Goal: Obtain resource: Obtain resource

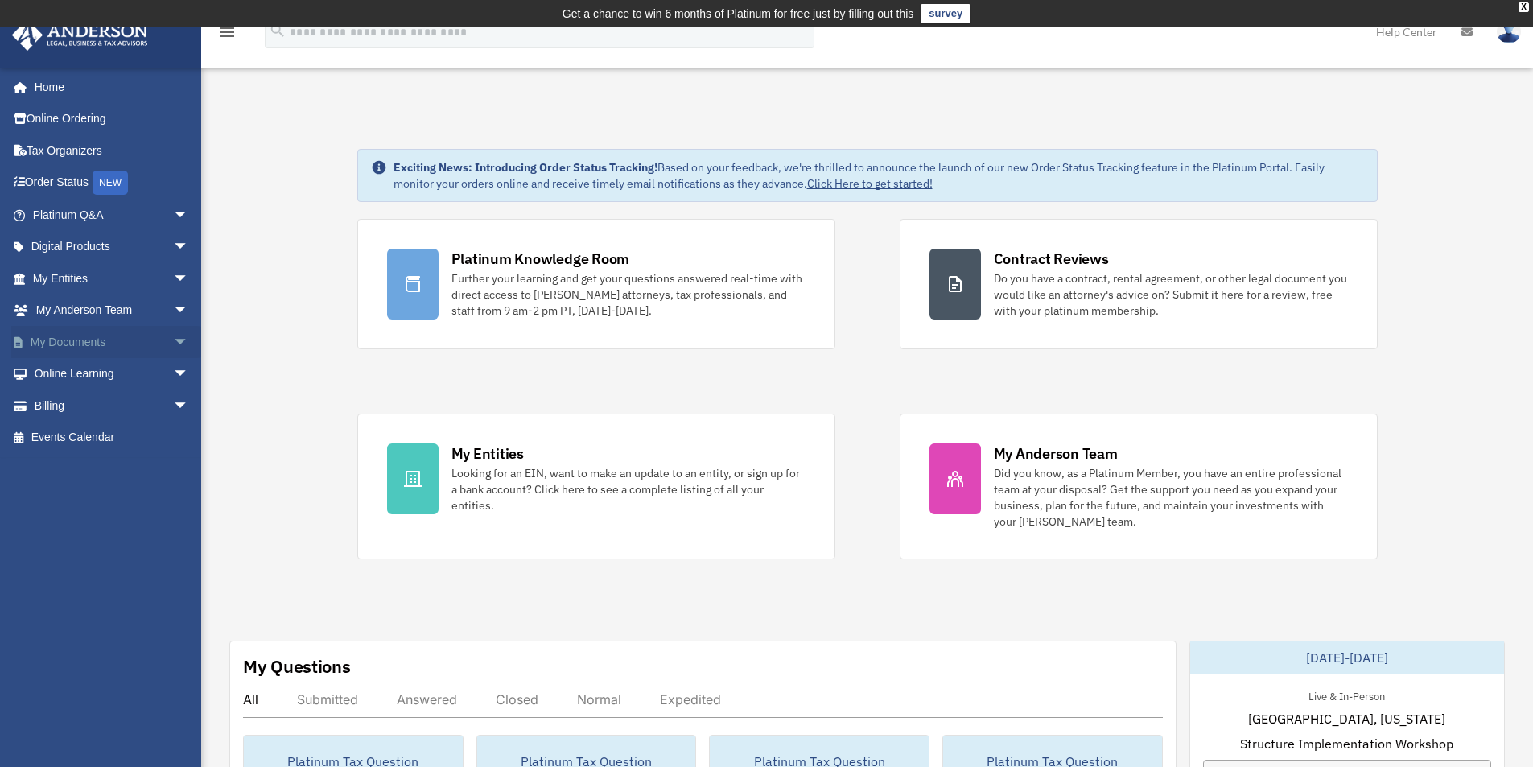
click at [173, 341] on span "arrow_drop_down" at bounding box center [189, 342] width 32 height 33
click at [71, 372] on link "Box" at bounding box center [118, 374] width 191 height 32
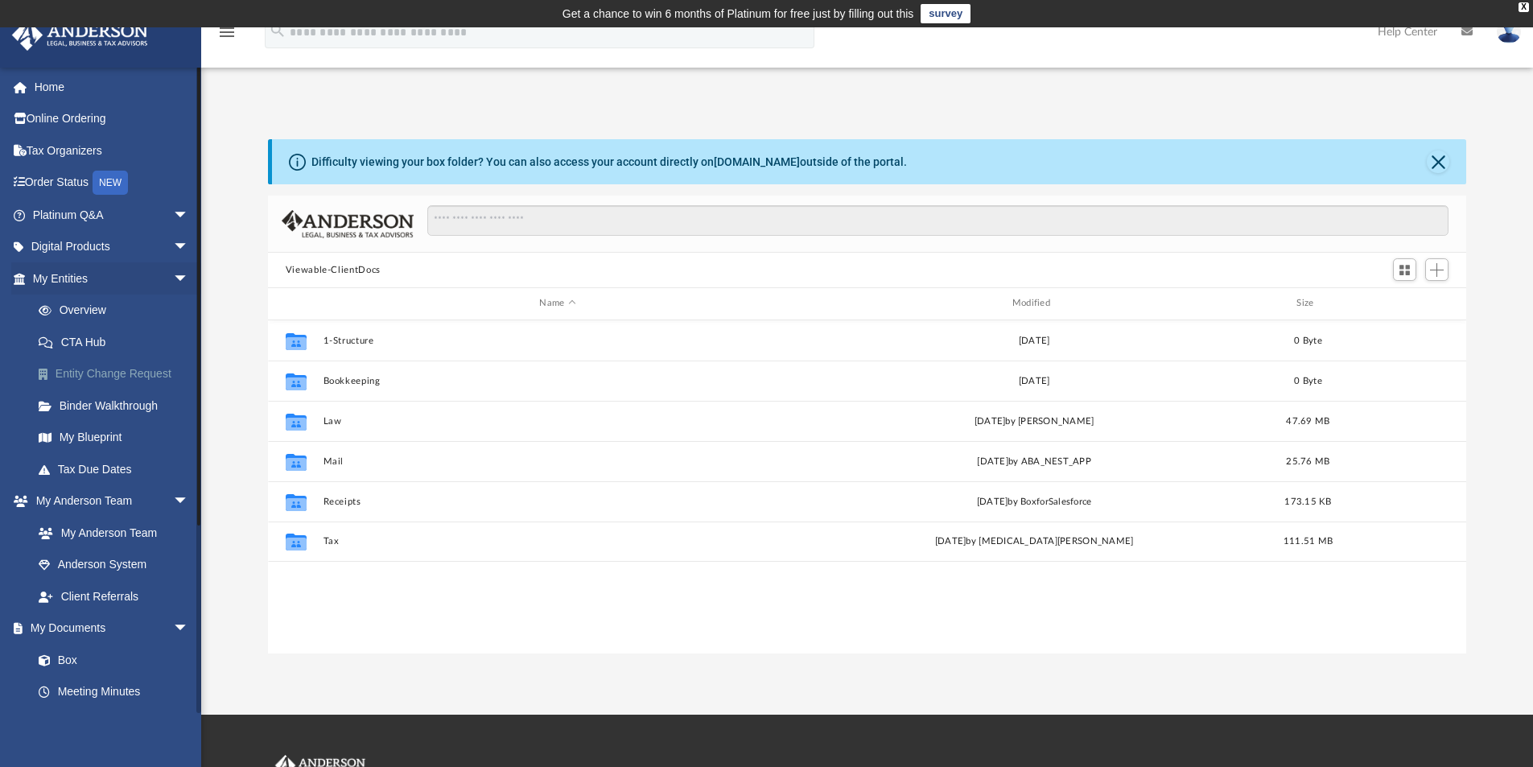
scroll to position [354, 1186]
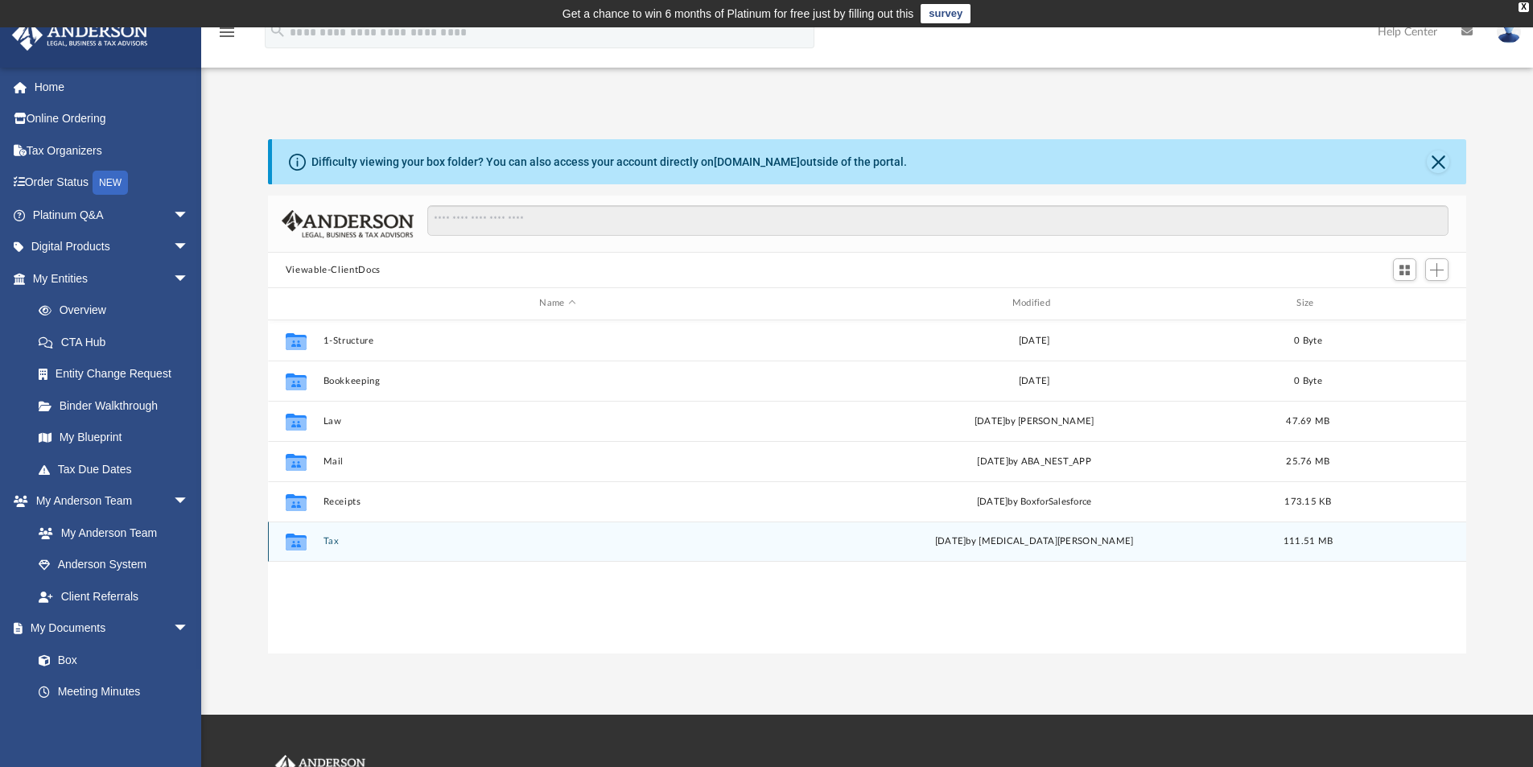
click at [327, 543] on button "Tax" at bounding box center [557, 541] width 469 height 10
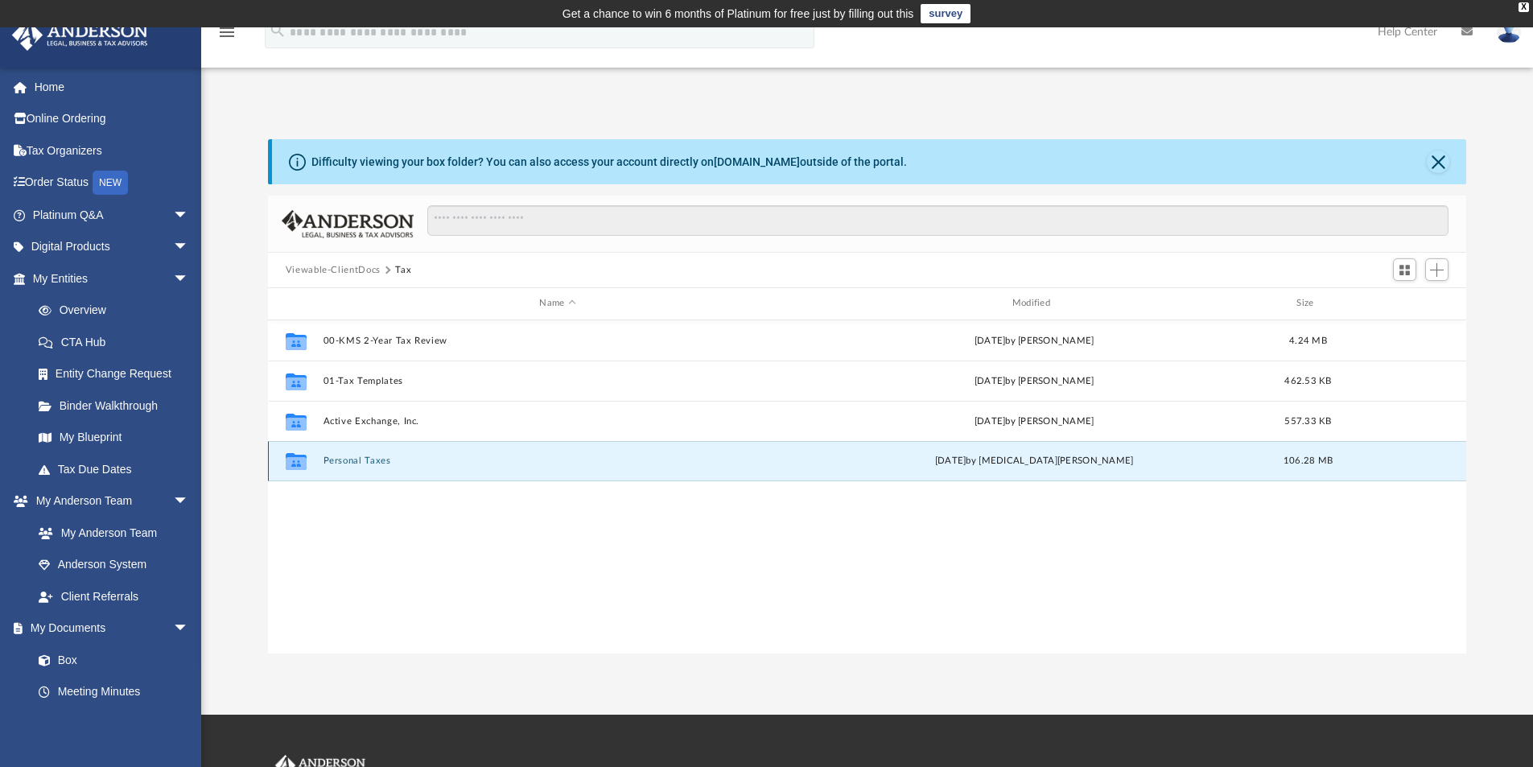
click at [352, 464] on button "Personal Taxes" at bounding box center [557, 460] width 469 height 10
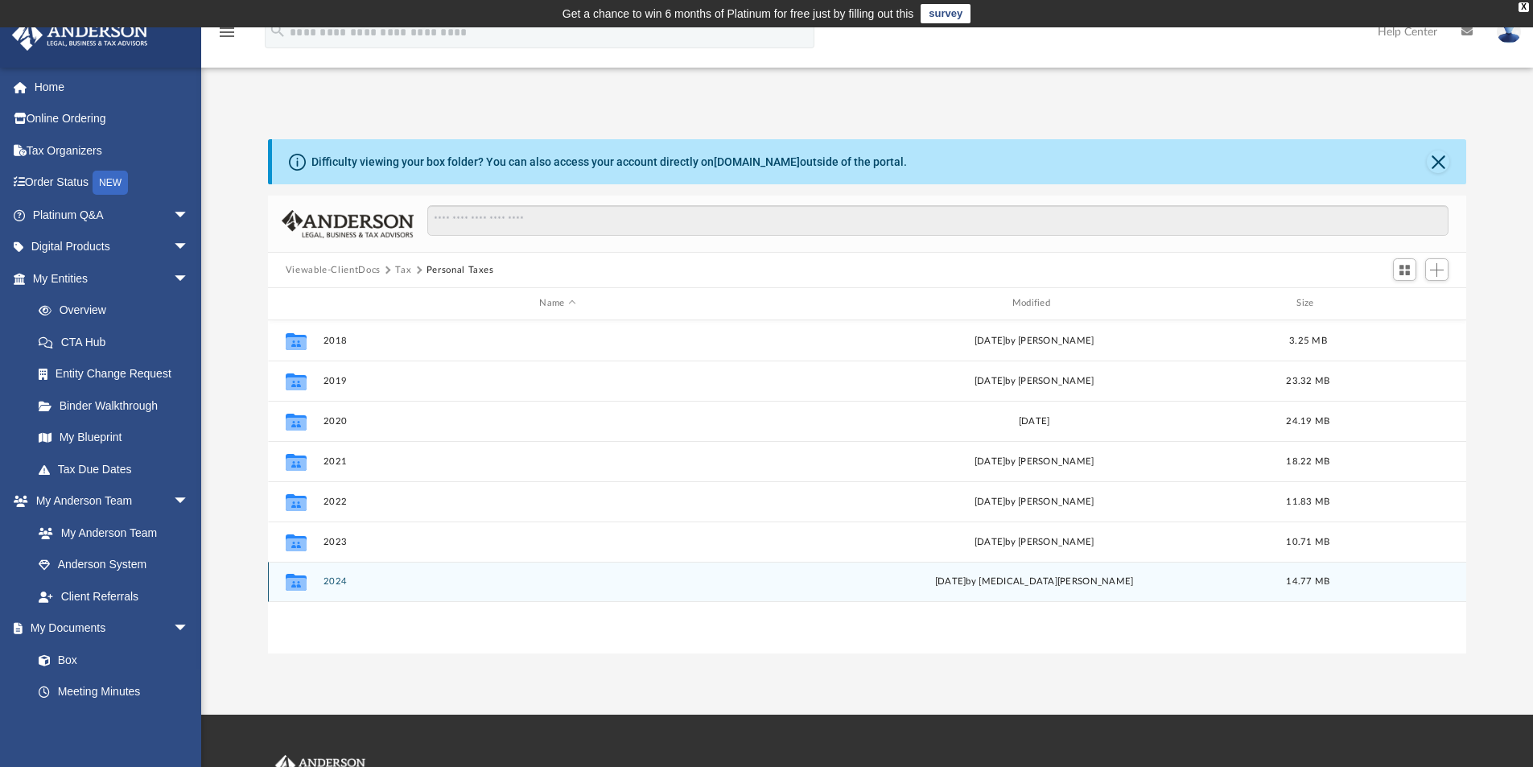
click at [331, 587] on button "2024" at bounding box center [557, 581] width 469 height 10
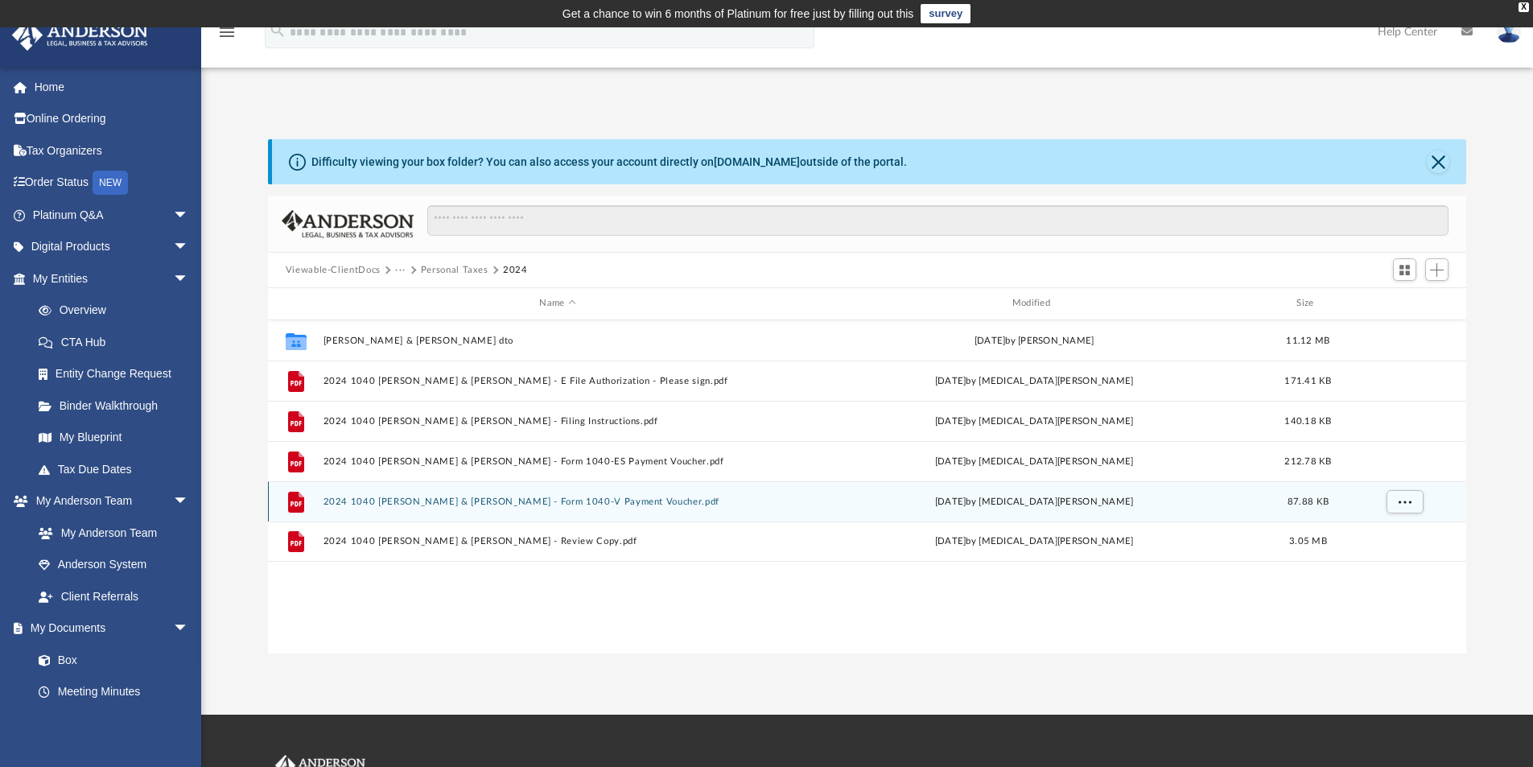
click at [620, 501] on button "2024 1040 [PERSON_NAME] & [PERSON_NAME] - Form 1040-V Payment Voucher.pdf" at bounding box center [557, 502] width 469 height 10
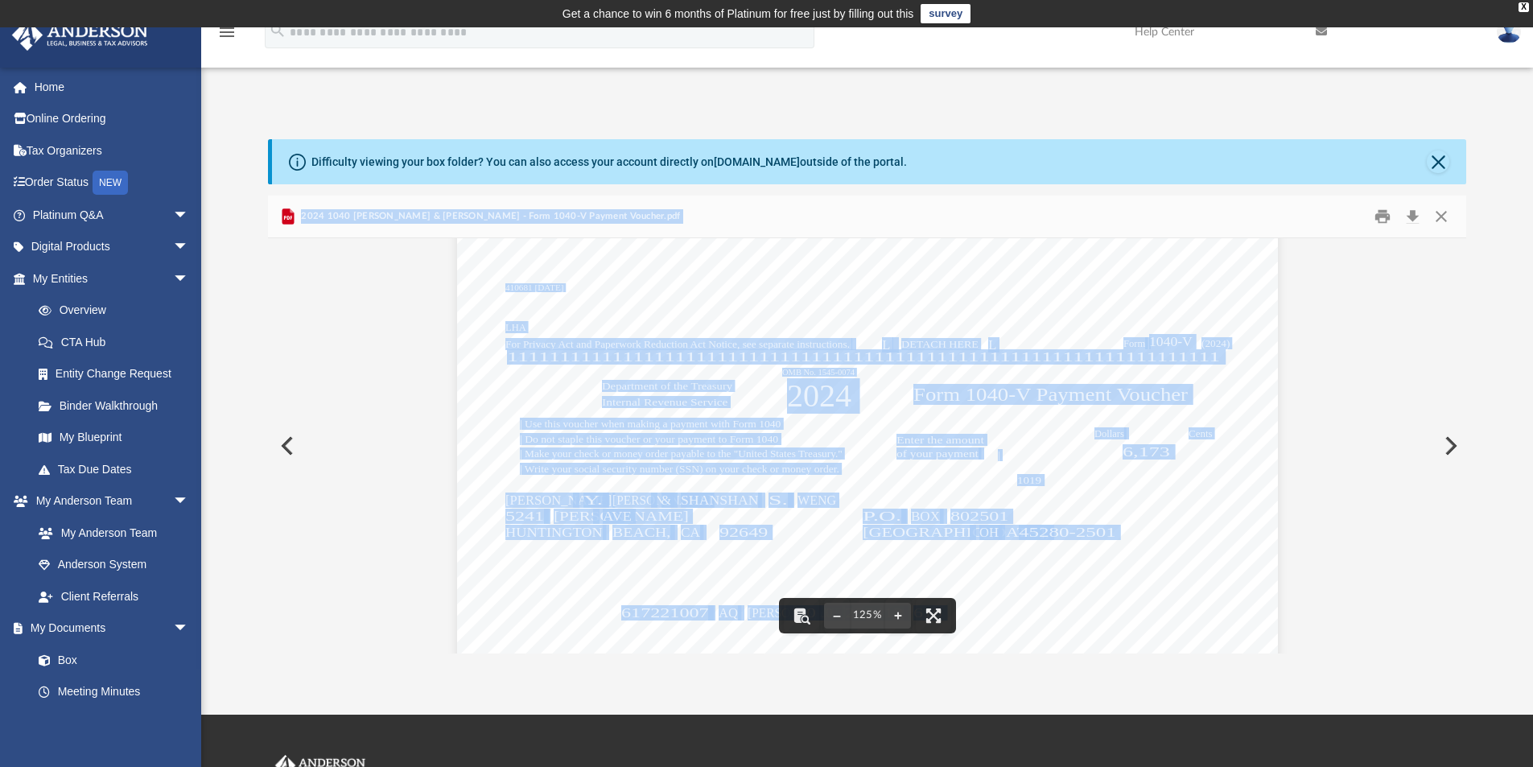
scroll to position [671, 0]
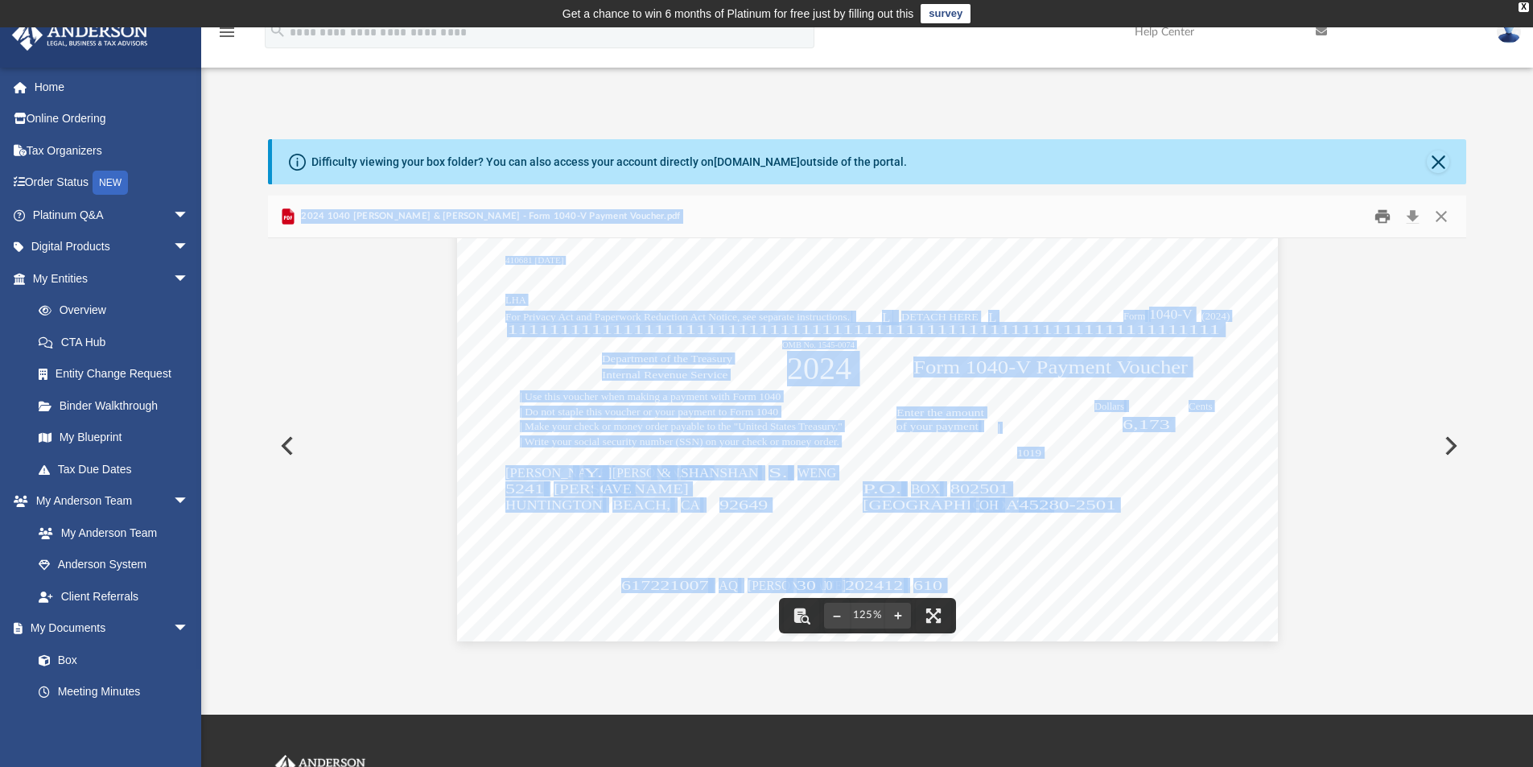
click at [1387, 213] on button "Print" at bounding box center [1382, 216] width 32 height 25
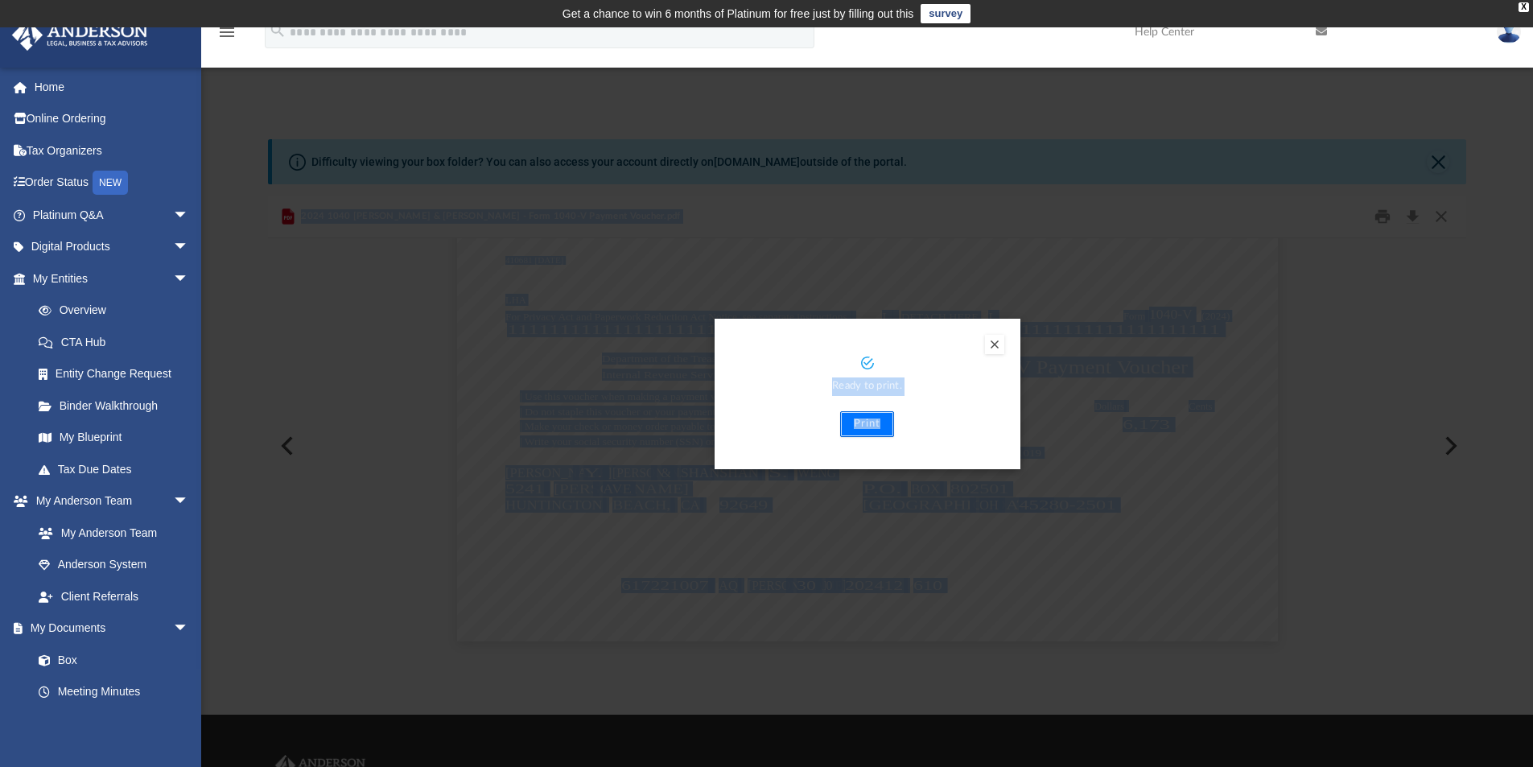
click at [863, 427] on button "Print" at bounding box center [867, 424] width 54 height 26
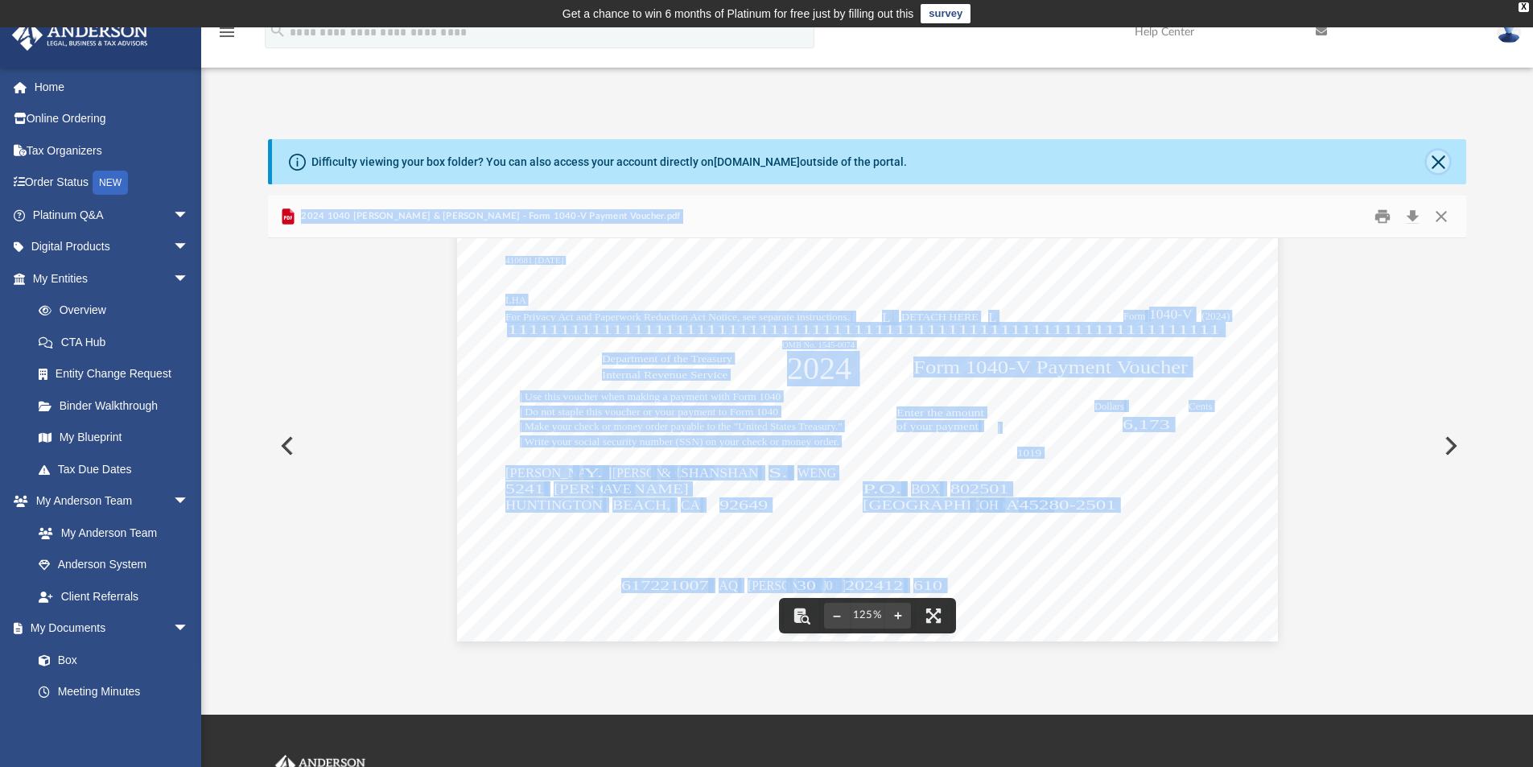
click at [1441, 157] on button "Close" at bounding box center [1438, 161] width 23 height 23
click at [1441, 157] on div "Difficulty viewing your box folder? You can also access your account directly o…" at bounding box center [869, 161] width 1195 height 45
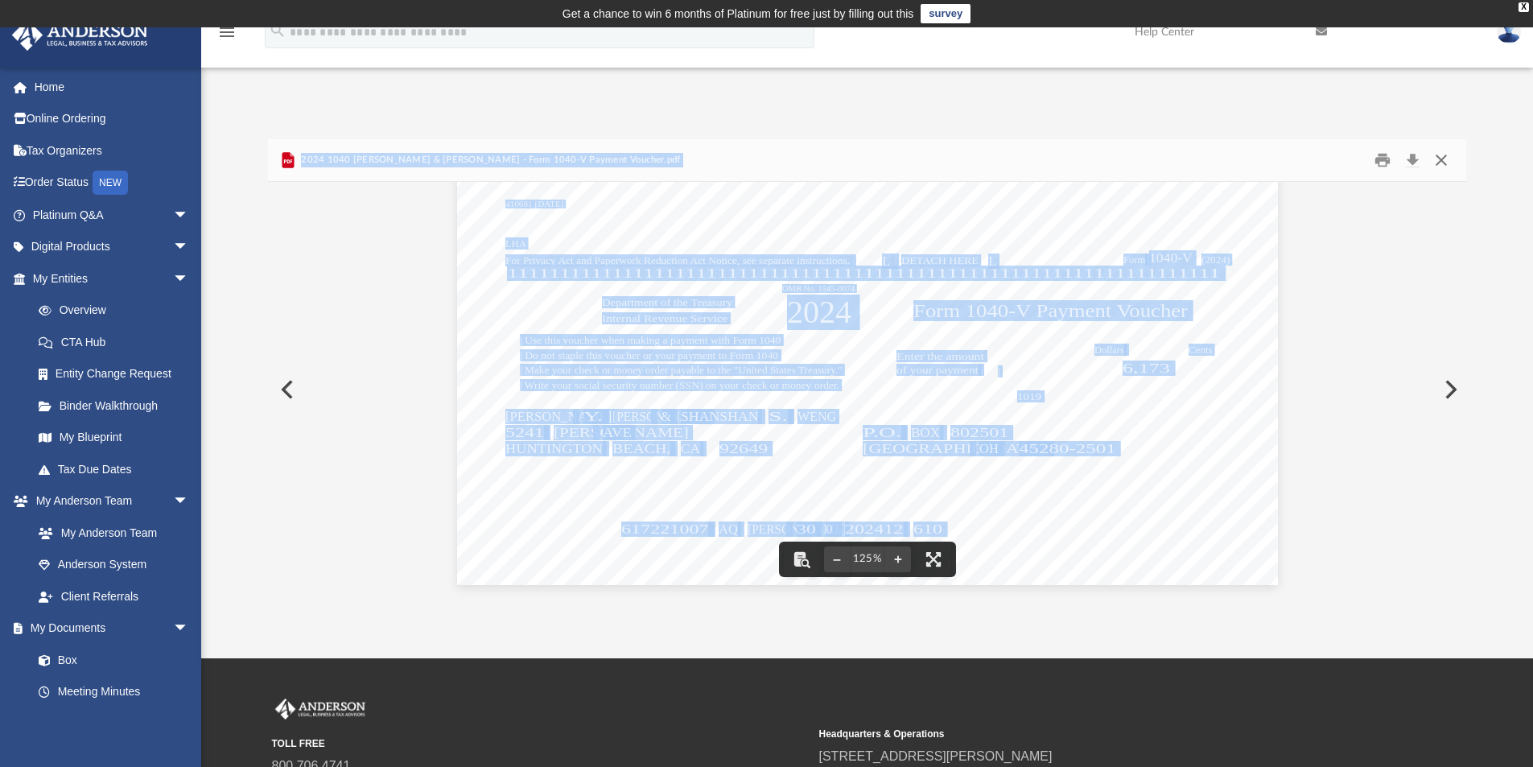
click at [1445, 155] on button "Close" at bounding box center [1441, 160] width 29 height 25
click at [1445, 155] on input "Search files and folders" at bounding box center [937, 164] width 1021 height 31
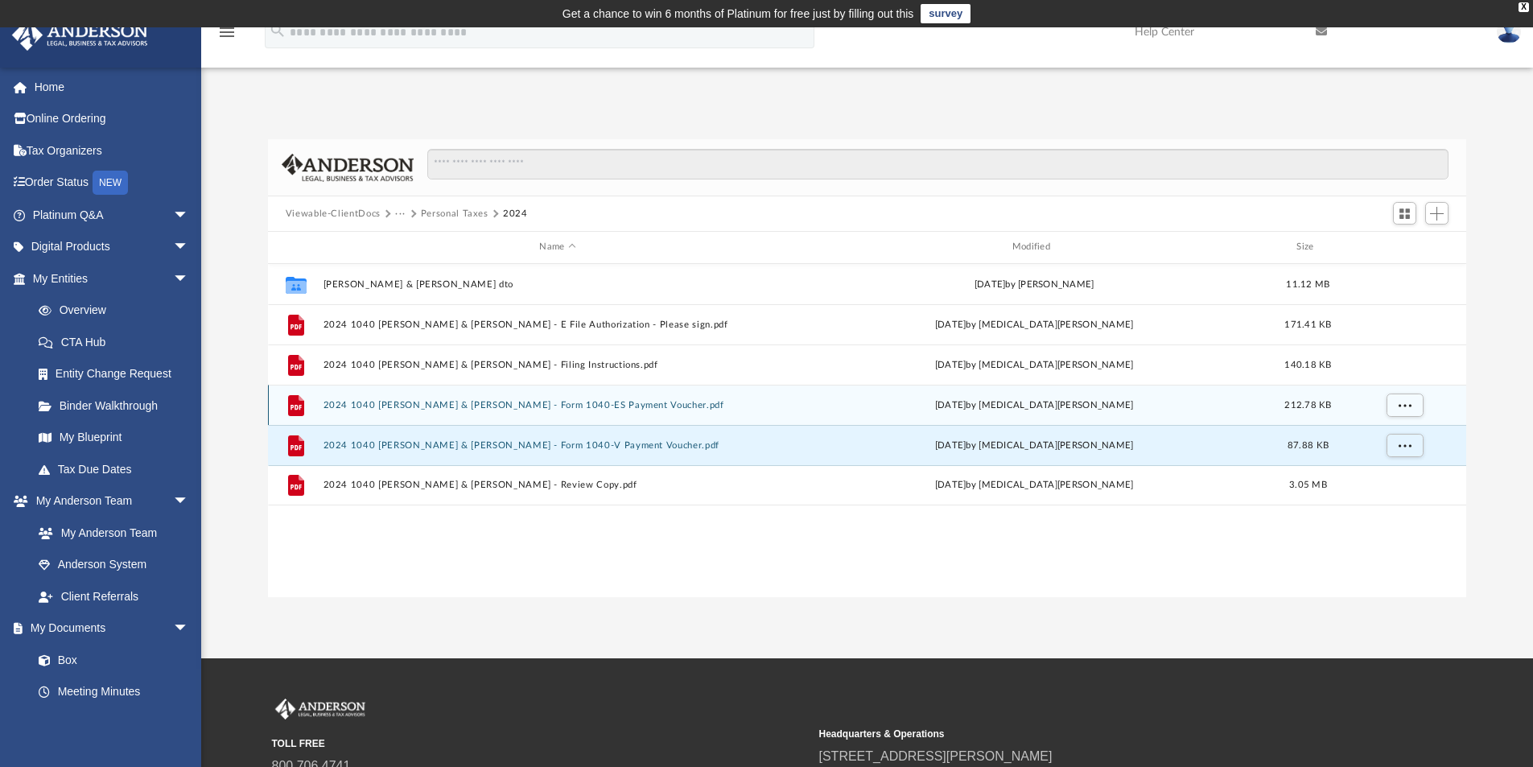
click at [642, 403] on button "2024 1040 [PERSON_NAME] & [PERSON_NAME] - Form 1040-ES Payment Voucher.pdf" at bounding box center [557, 405] width 469 height 10
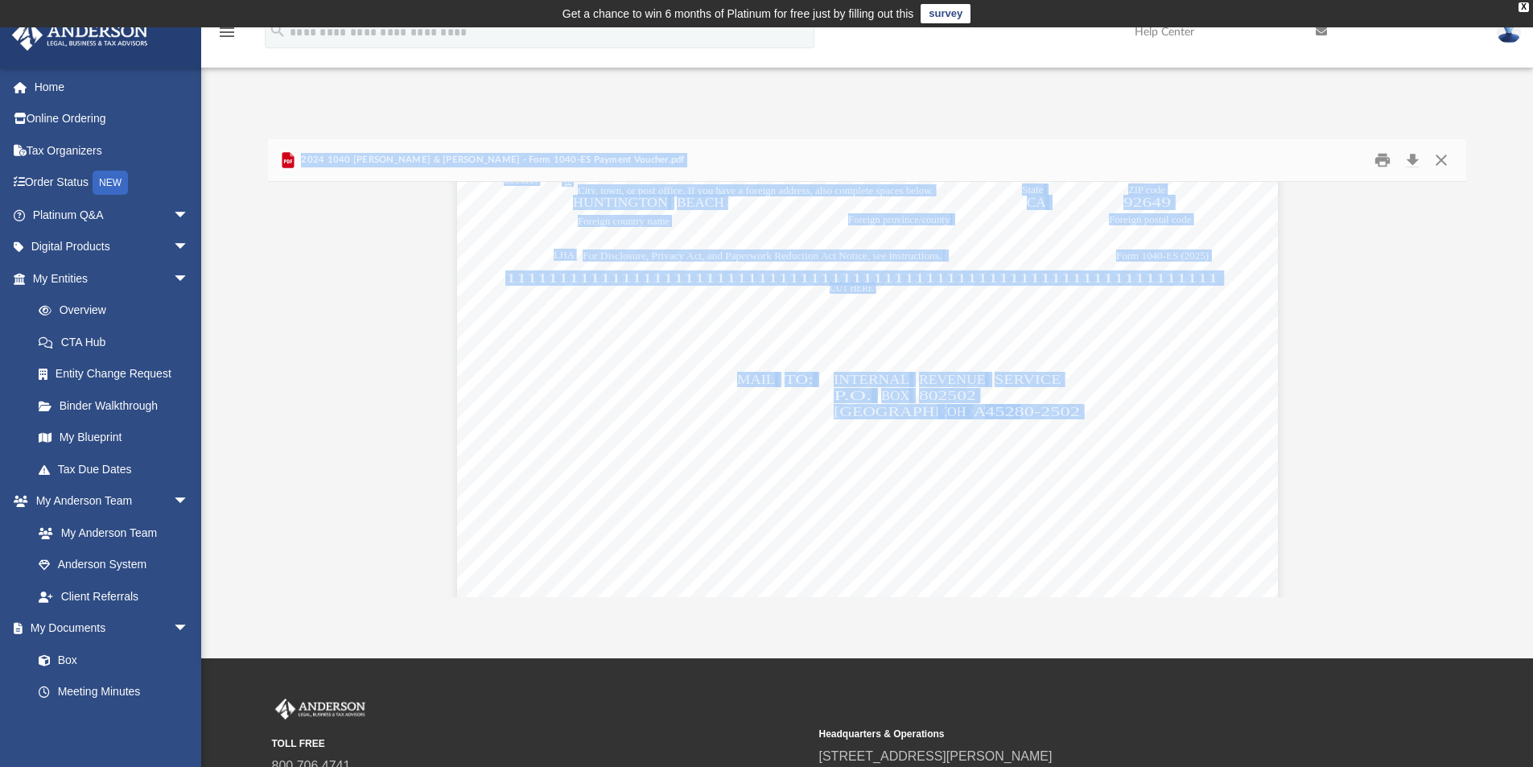
scroll to position [4989, 0]
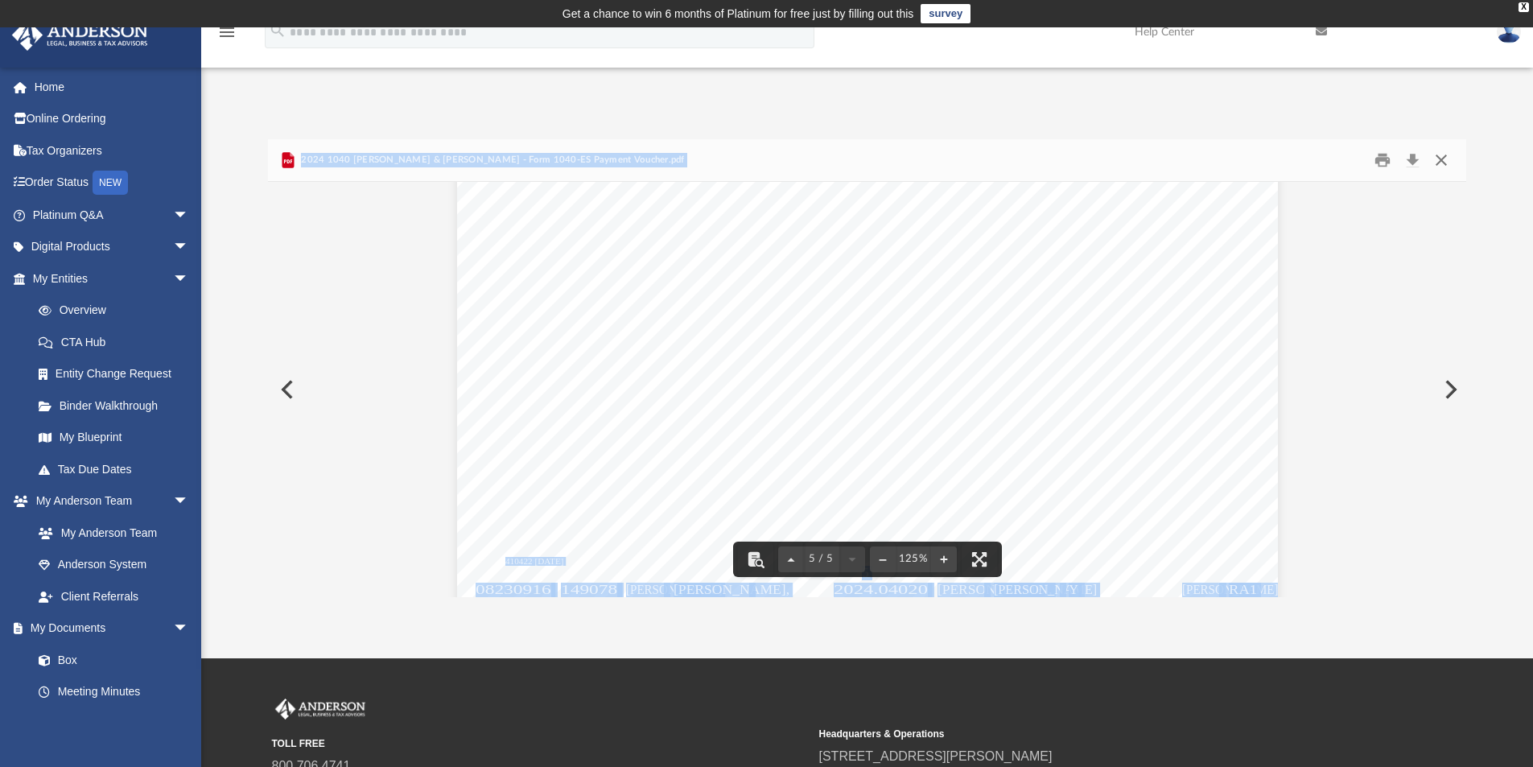
click at [1439, 165] on button "Close" at bounding box center [1441, 160] width 29 height 25
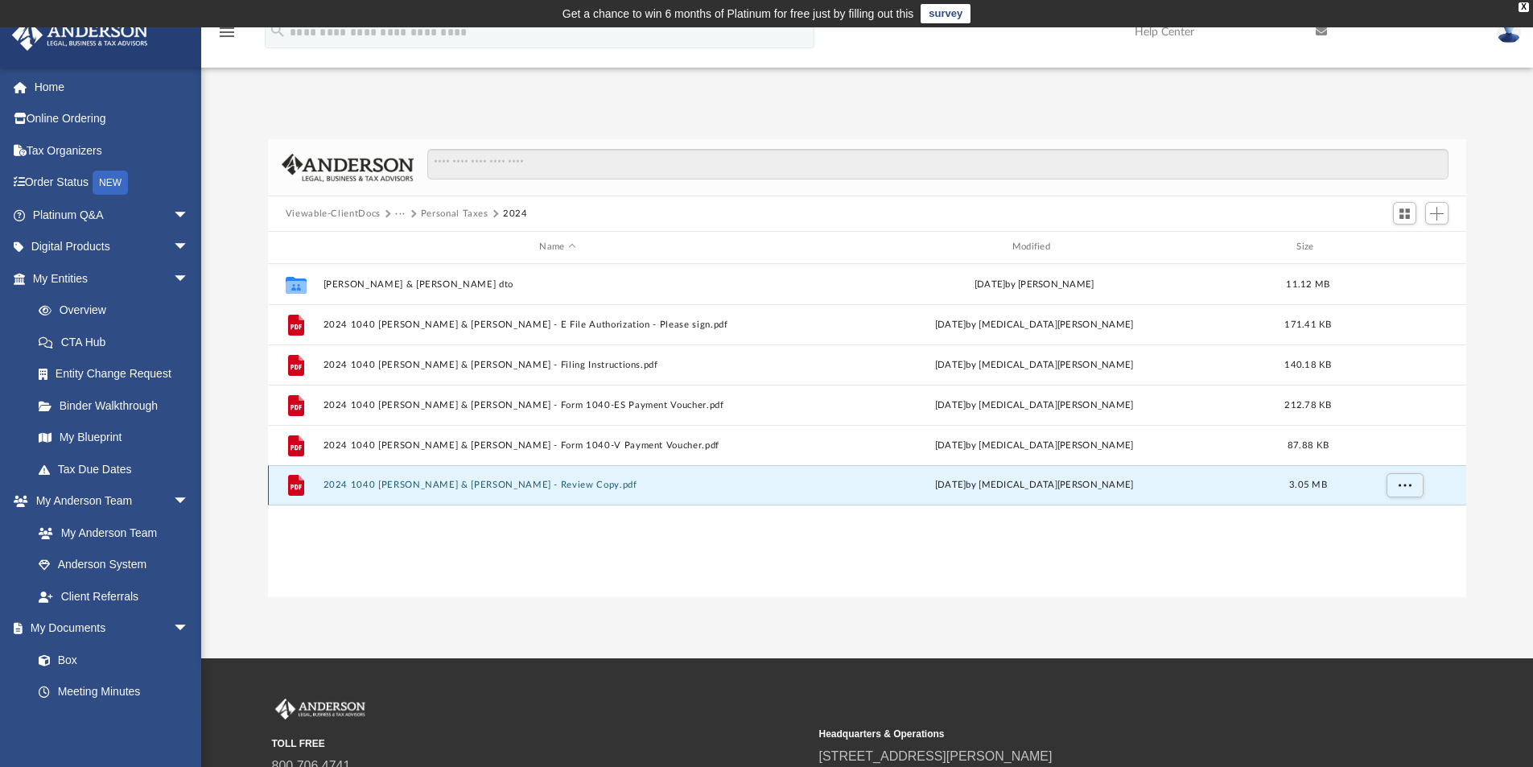
click at [521, 481] on button "2024 1040 [PERSON_NAME] & [PERSON_NAME] - Review Copy.pdf" at bounding box center [557, 485] width 469 height 10
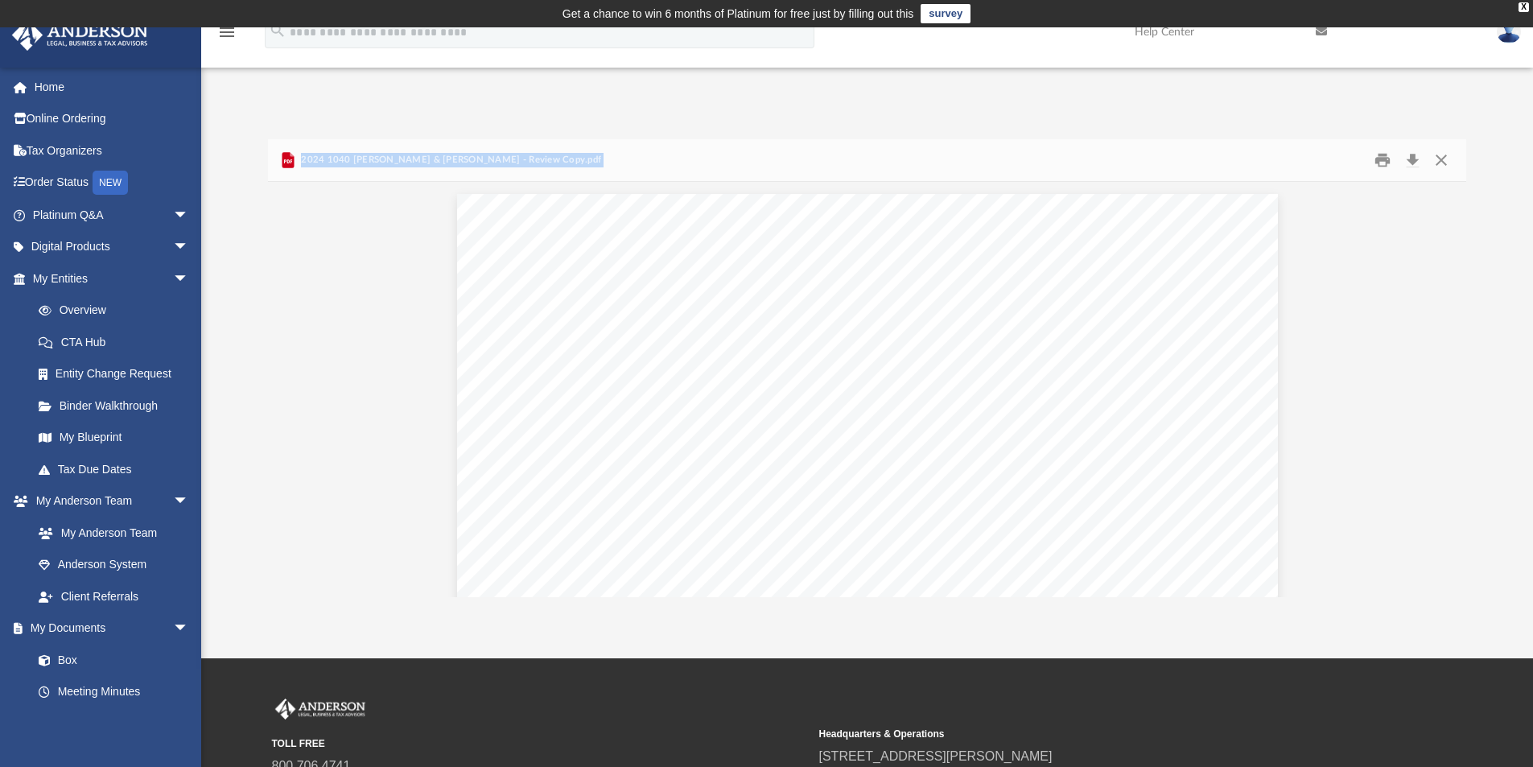
scroll to position [91259, 0]
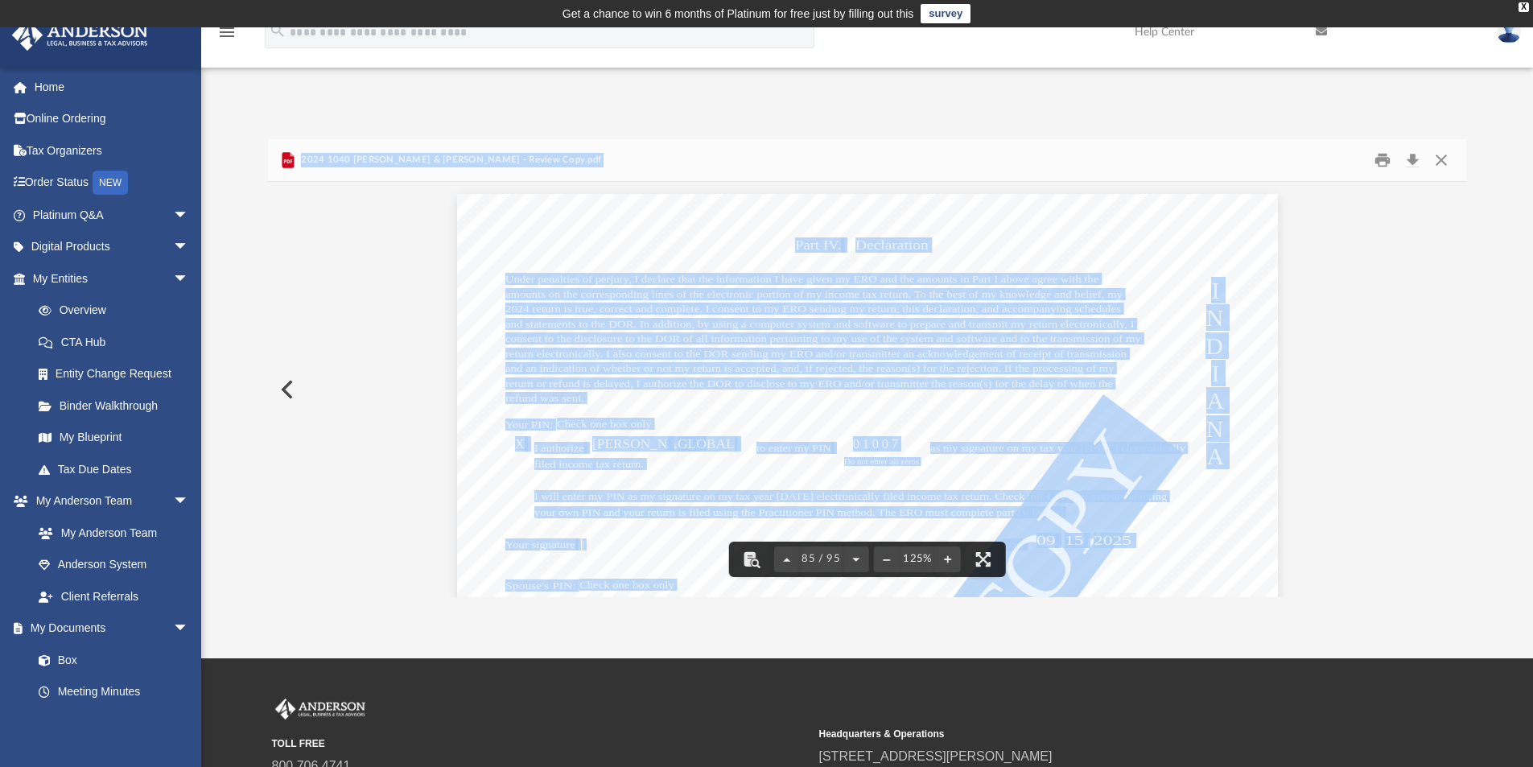
click at [883, 310] on span "2024 return is true, correct and complete. I consent to my ERO sending my retur…" at bounding box center [813, 308] width 616 height 10
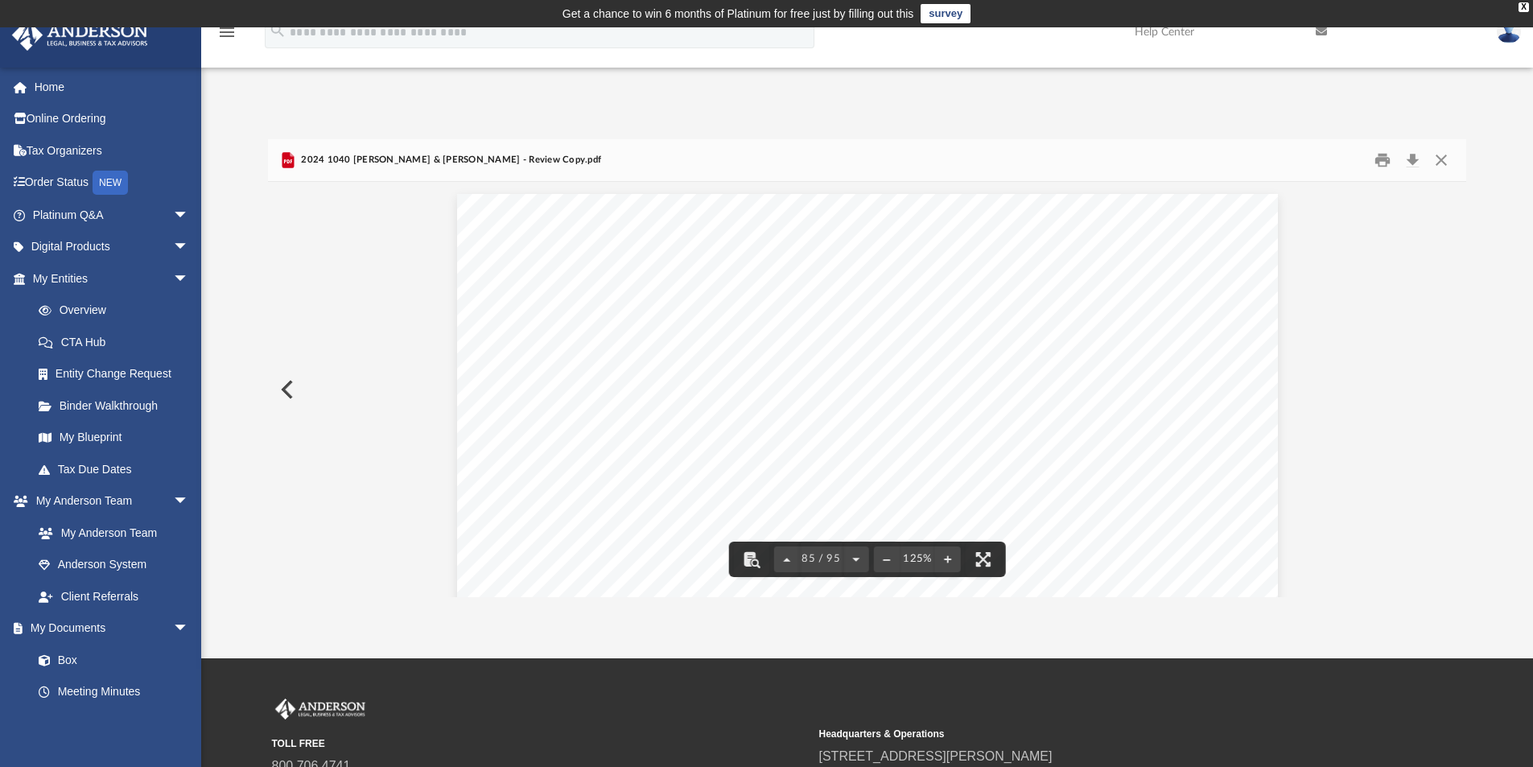
click at [883, 310] on span "2024 return is true, correct and complete. I consent to my ERO sending my retur…" at bounding box center [813, 308] width 616 height 10
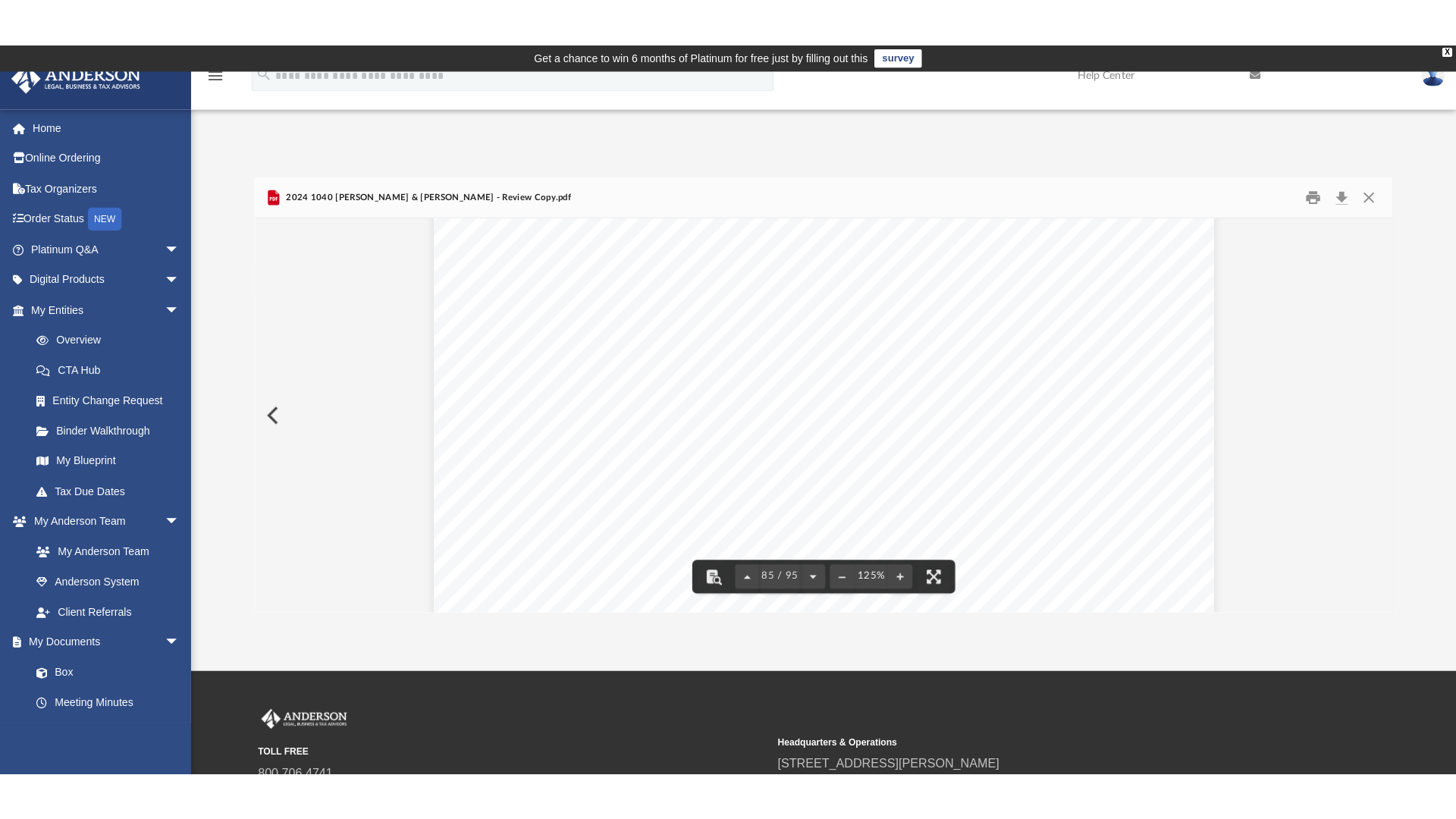
scroll to position [86160, 0]
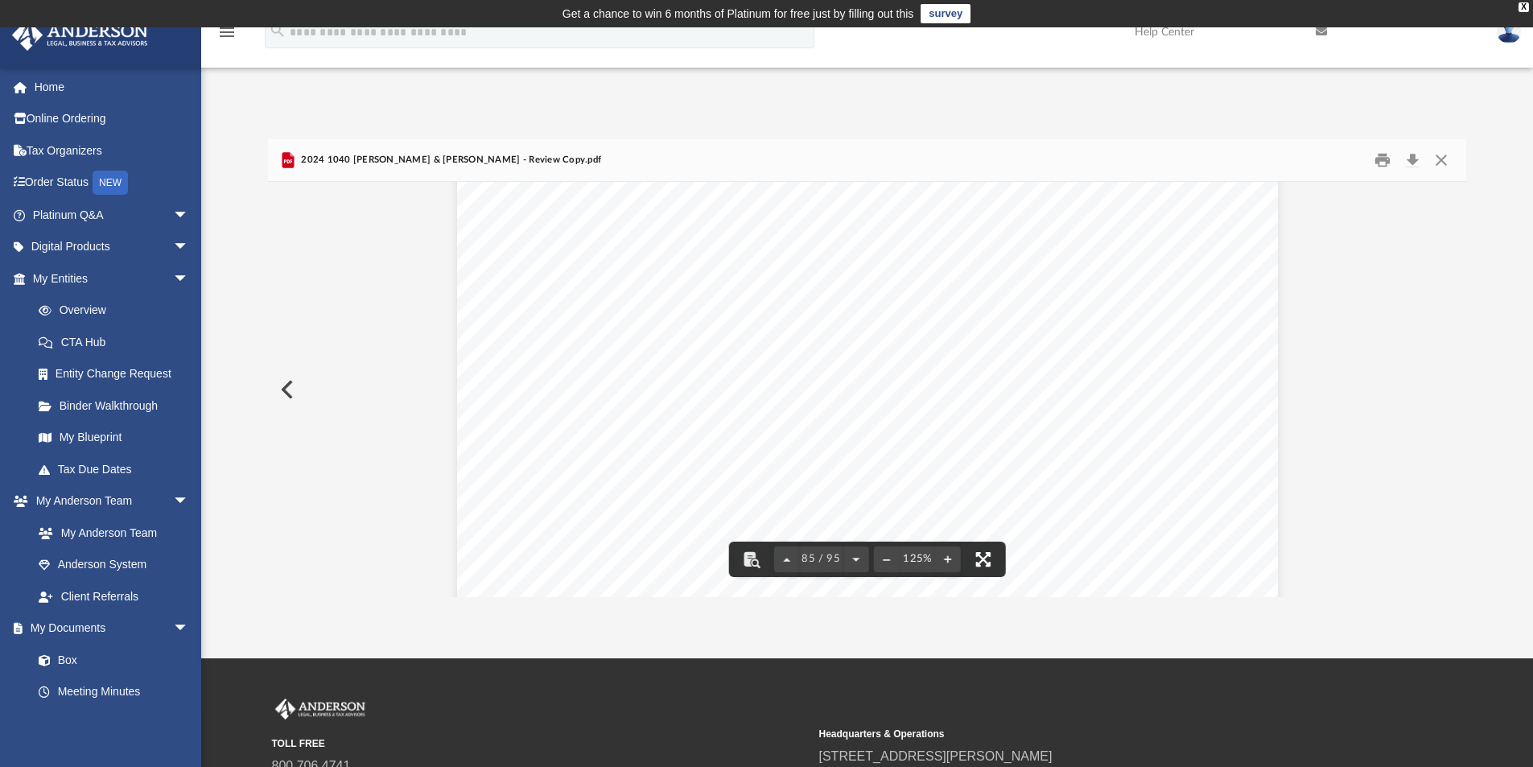
click at [987, 556] on button "File preview" at bounding box center [983, 559] width 35 height 35
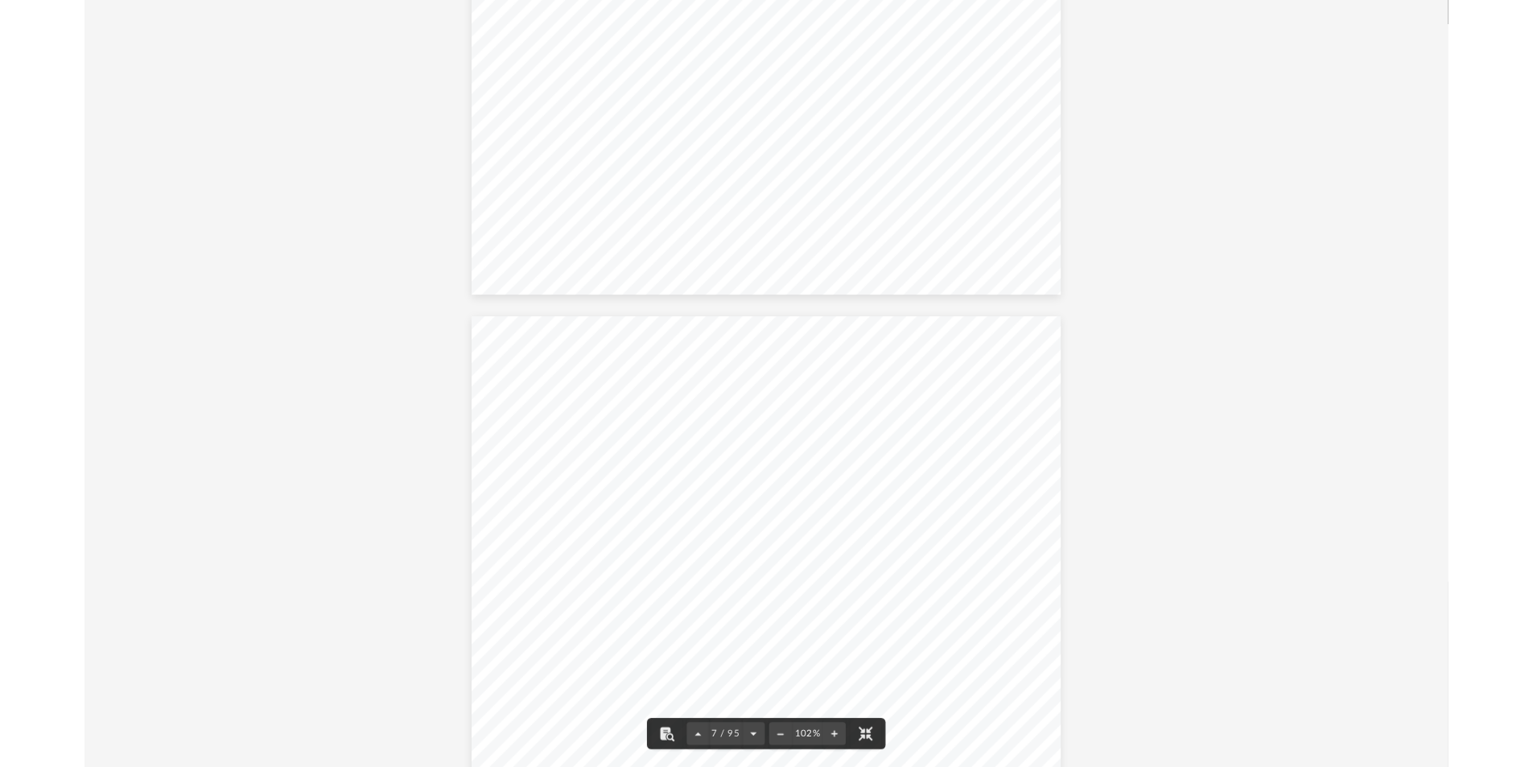
scroll to position [4507, 0]
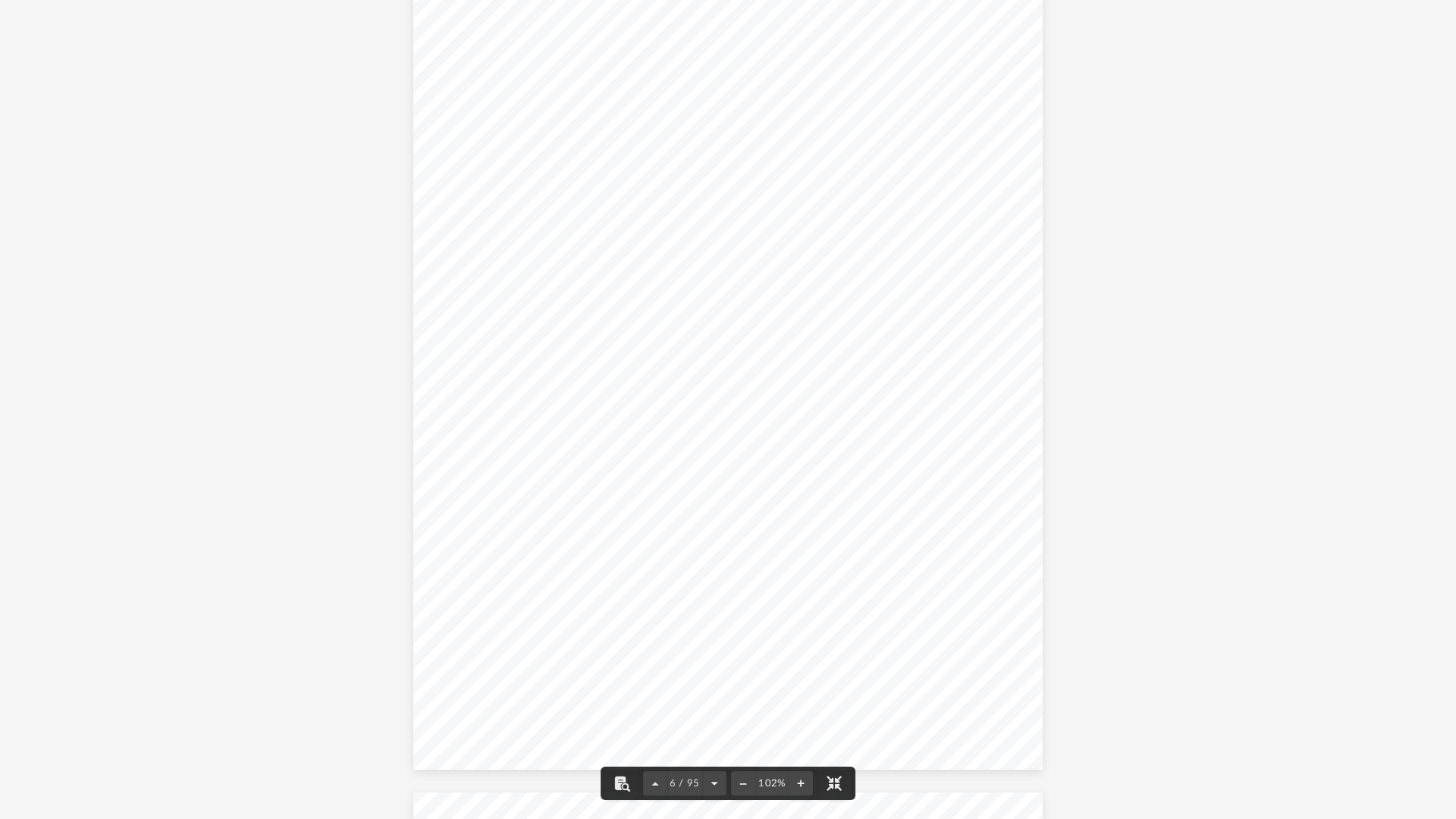
click at [704, 296] on div "REVIEW COPY [DATE] [PERSON_NAME] & [PERSON_NAME] [STREET_ADDRESS][PERSON_NAME] …" at bounding box center [728, 362] width 630 height 815
click at [756, 80] on div "REVIEW COPY [DATE] [PERSON_NAME] & [PERSON_NAME] [STREET_ADDRESS][PERSON_NAME] …" at bounding box center [728, 362] width 630 height 815
click at [711, 167] on div "REVIEW COPY [DATE] [PERSON_NAME] & [PERSON_NAME] [STREET_ADDRESS][PERSON_NAME] …" at bounding box center [728, 362] width 630 height 815
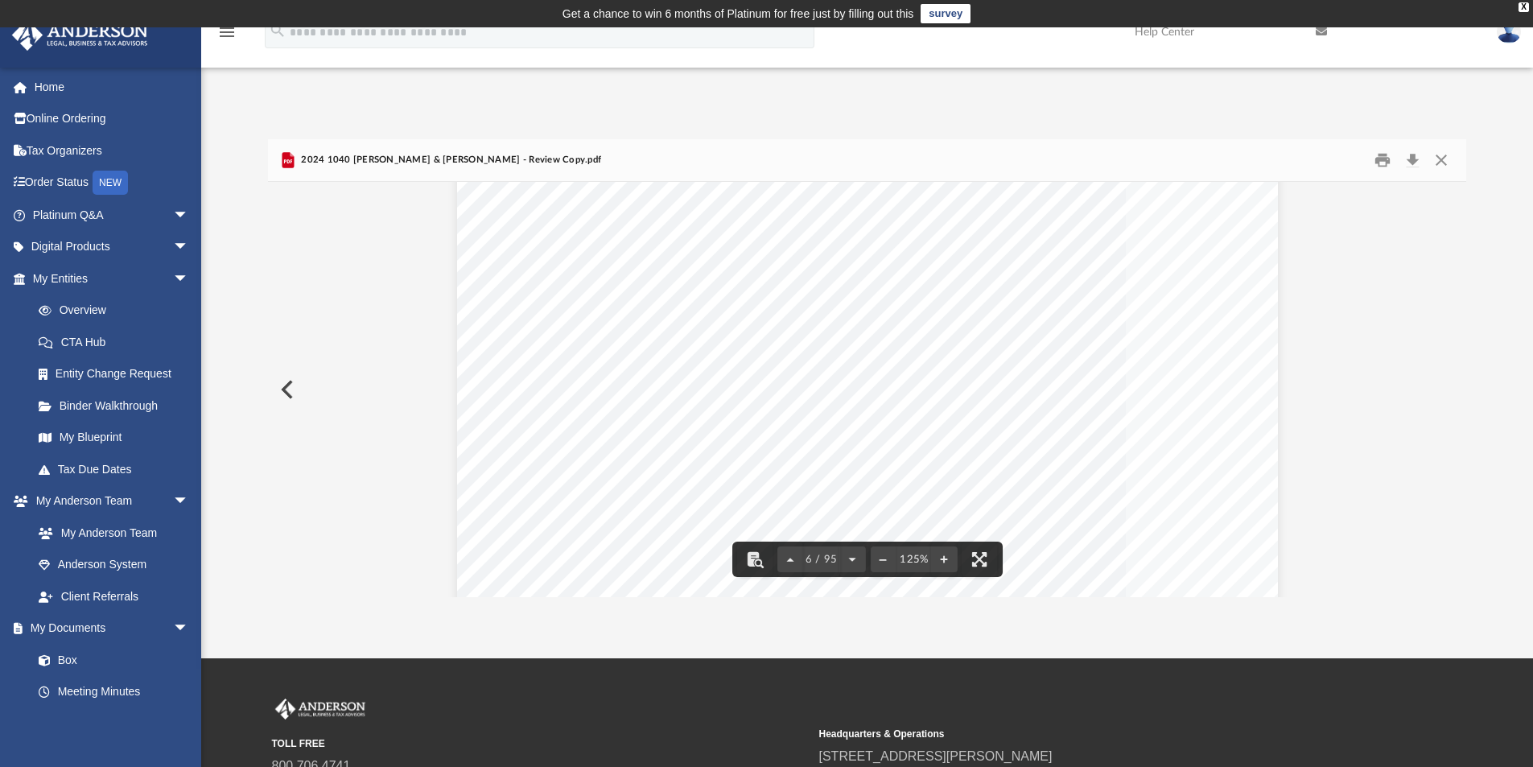
scroll to position [5432, 0]
